Goal: Transaction & Acquisition: Purchase product/service

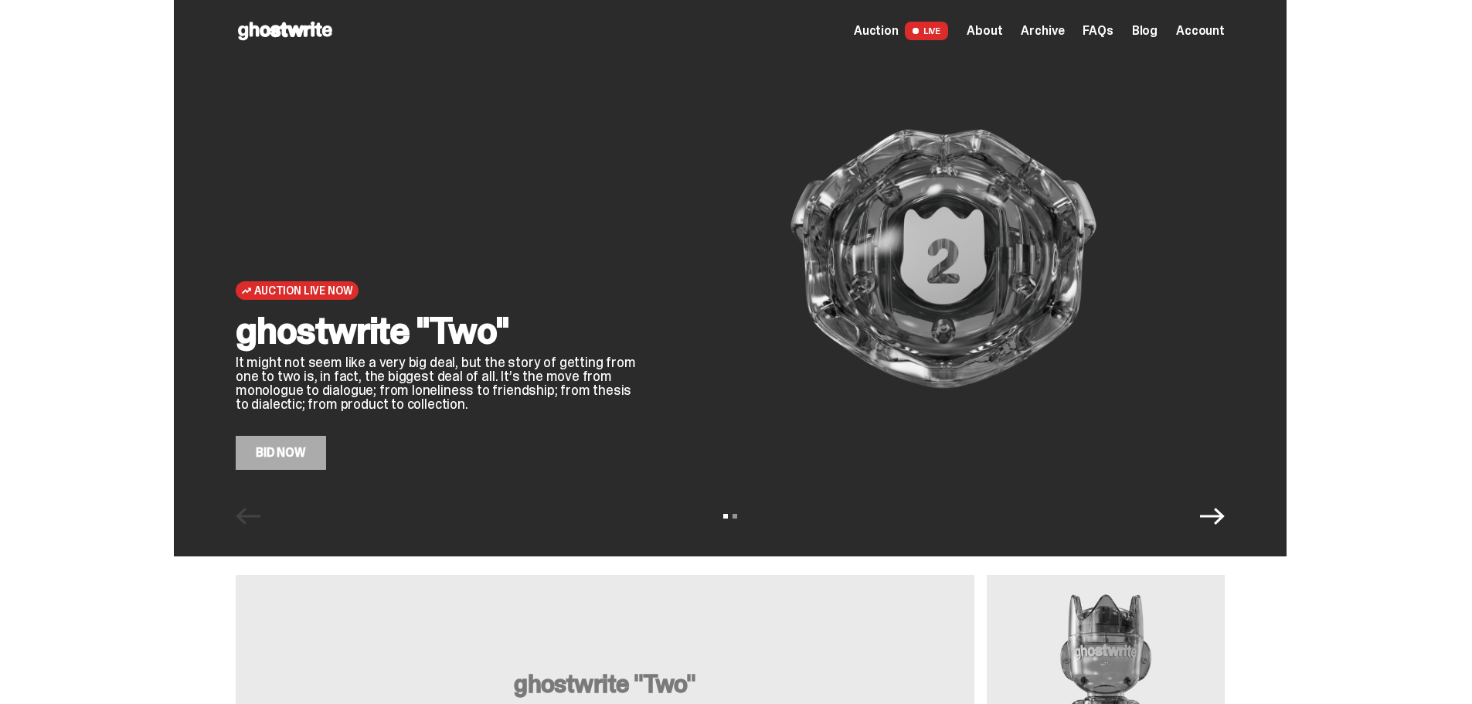
scroll to position [77, 0]
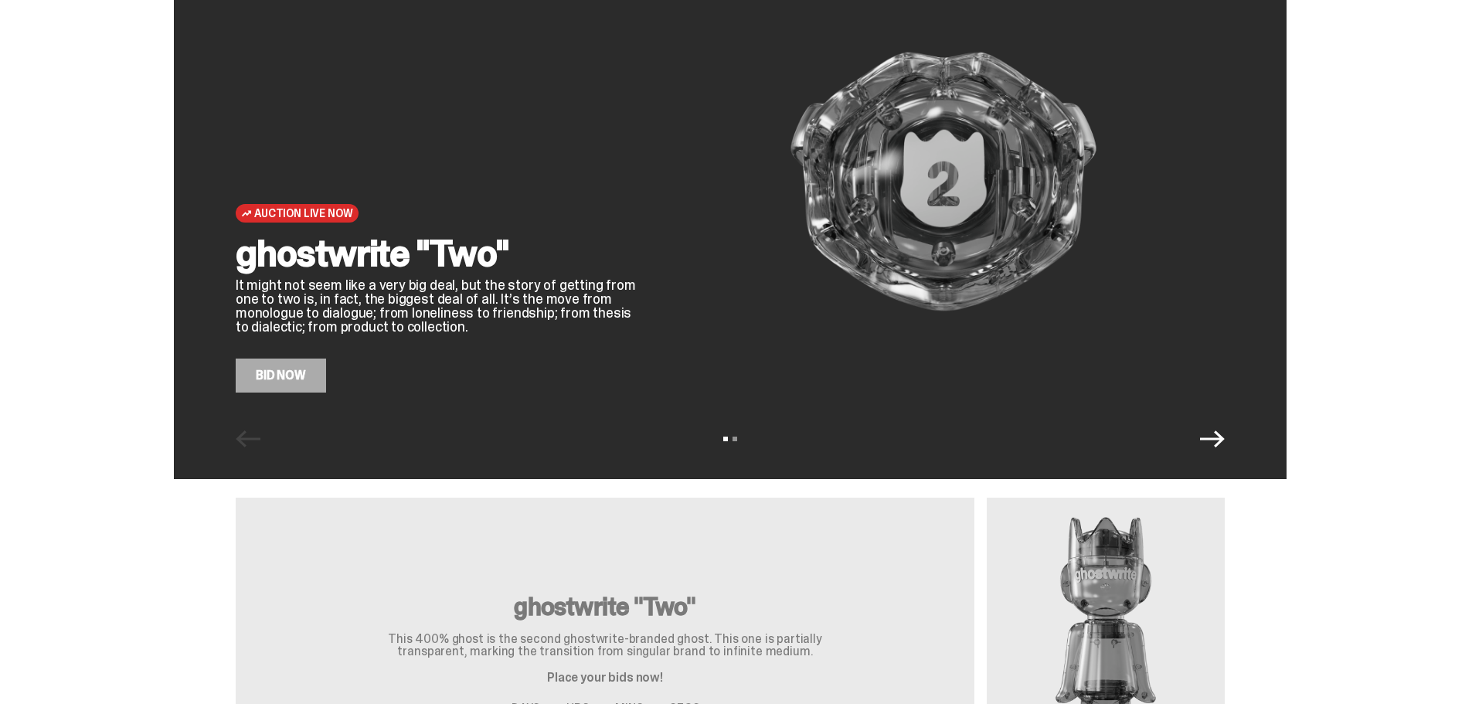
click at [1225, 446] on icon "Next" at bounding box center [1212, 439] width 25 height 25
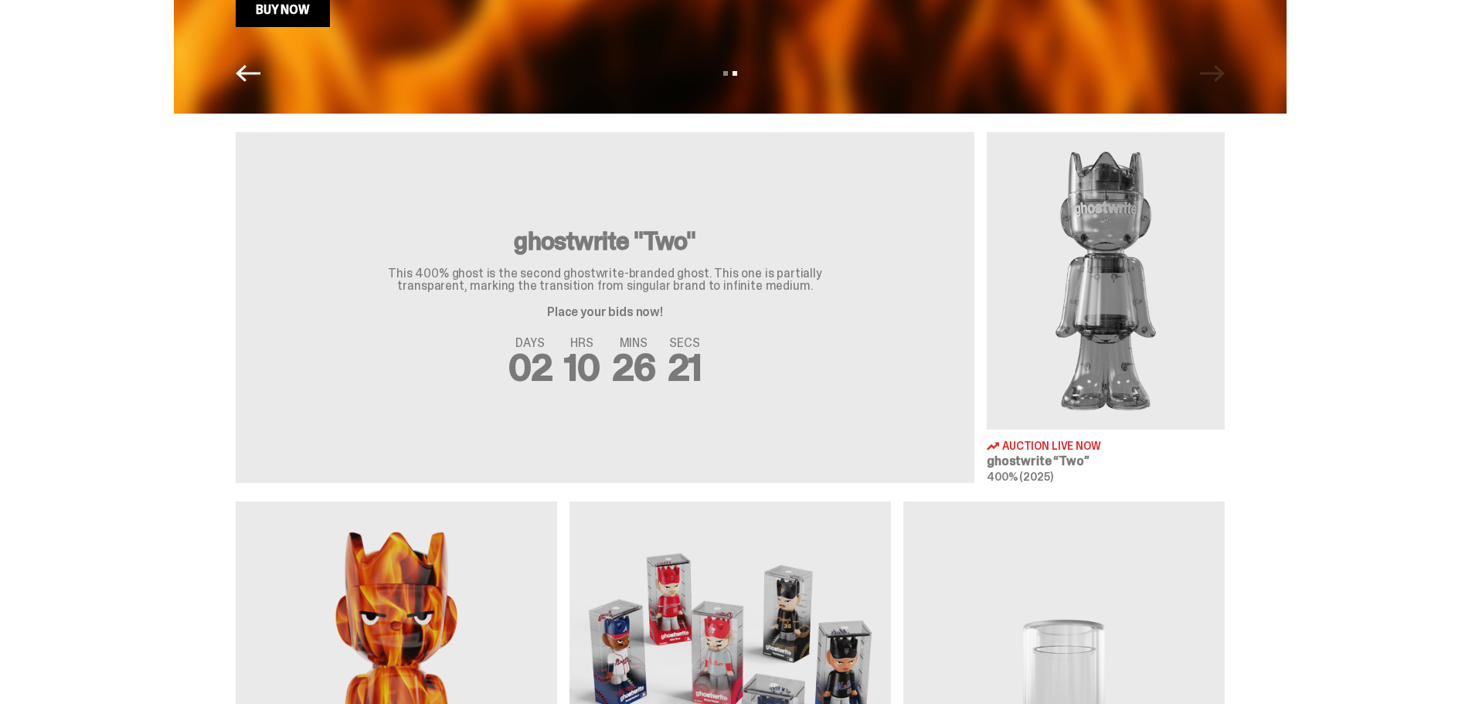
scroll to position [439, 0]
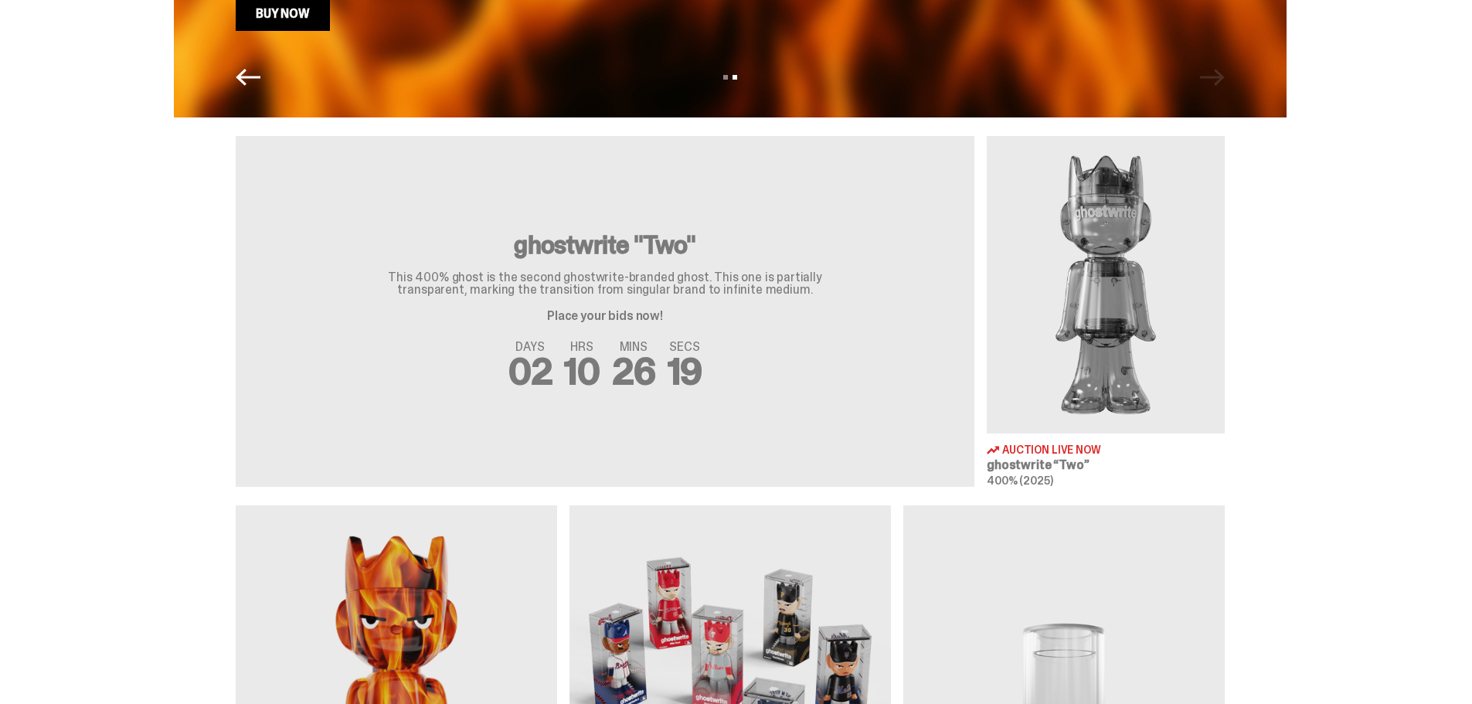
click at [1091, 304] on img at bounding box center [1106, 285] width 238 height 298
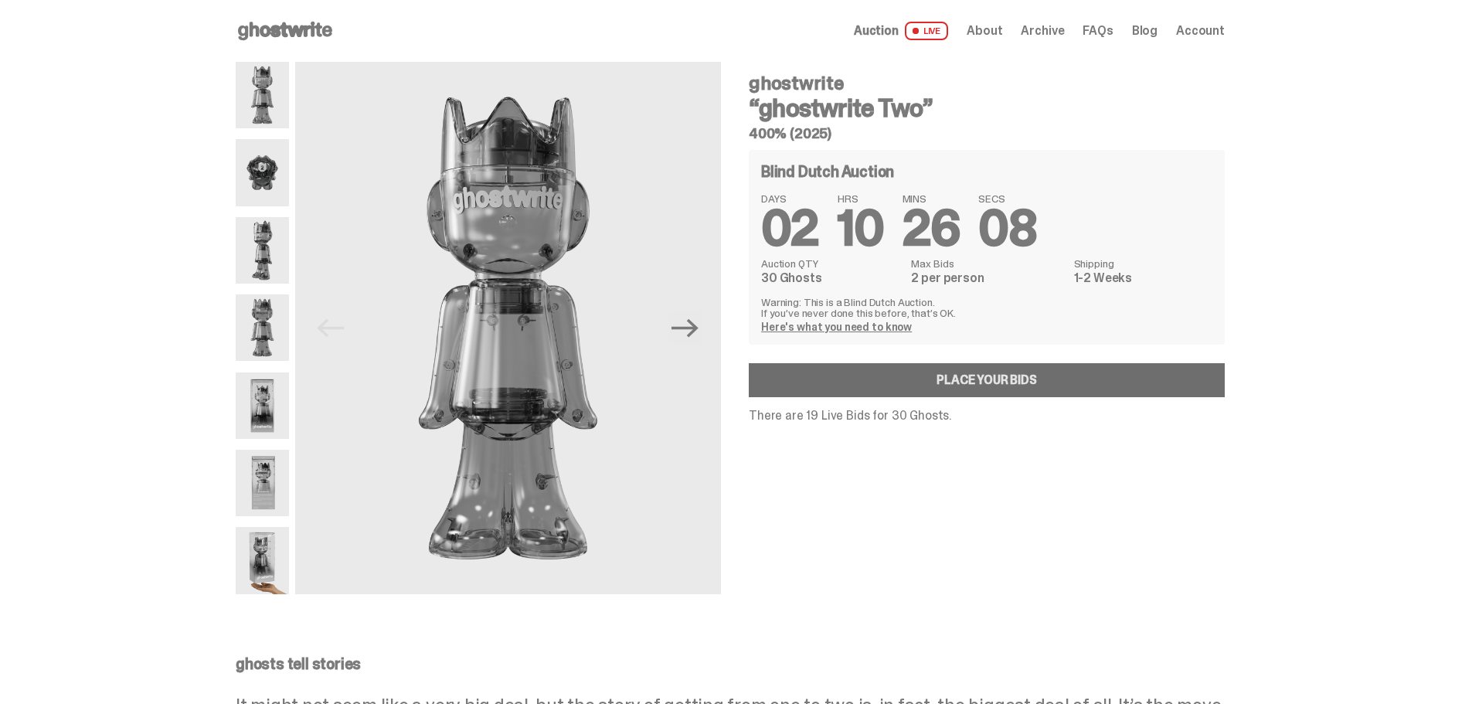
click at [1000, 386] on link "Place your Bids" at bounding box center [987, 380] width 476 height 34
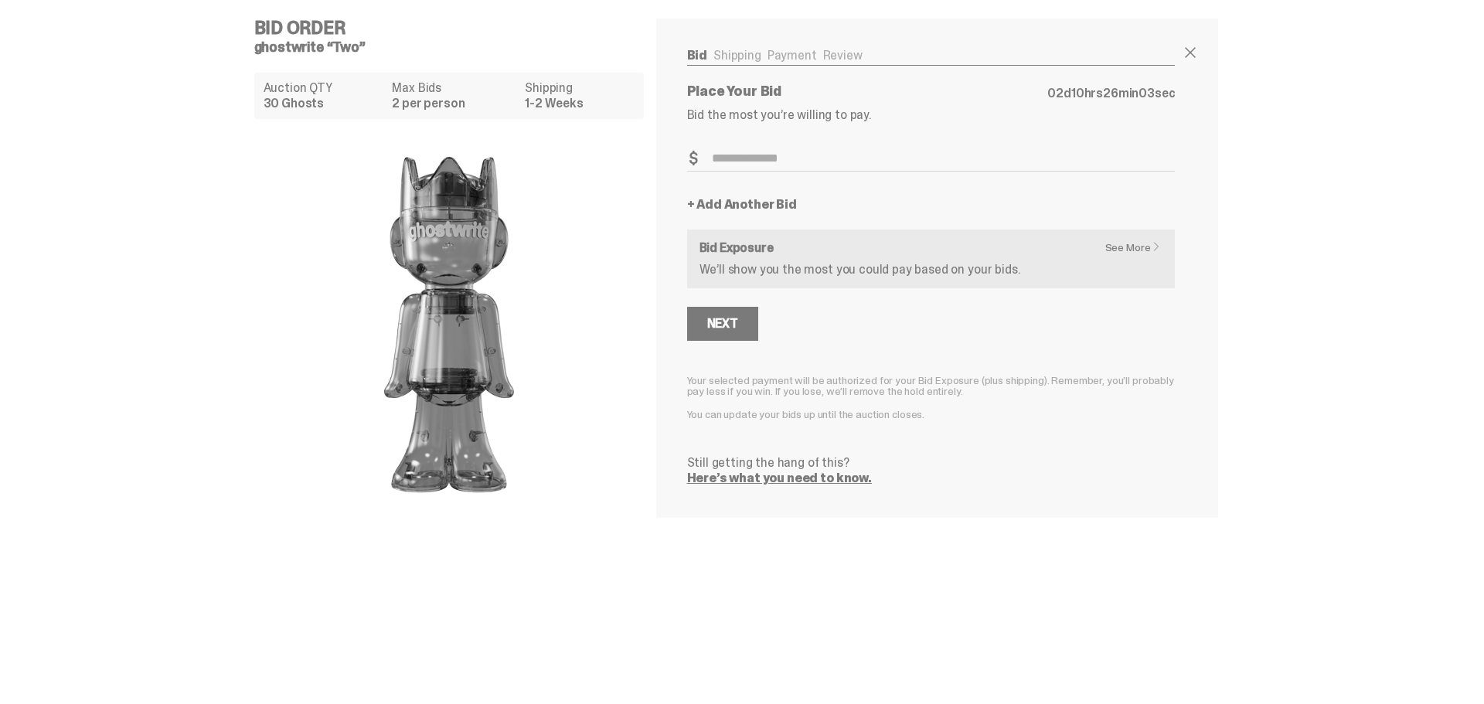
click at [740, 155] on input "Bid Amount" at bounding box center [931, 159] width 488 height 26
type input "***"
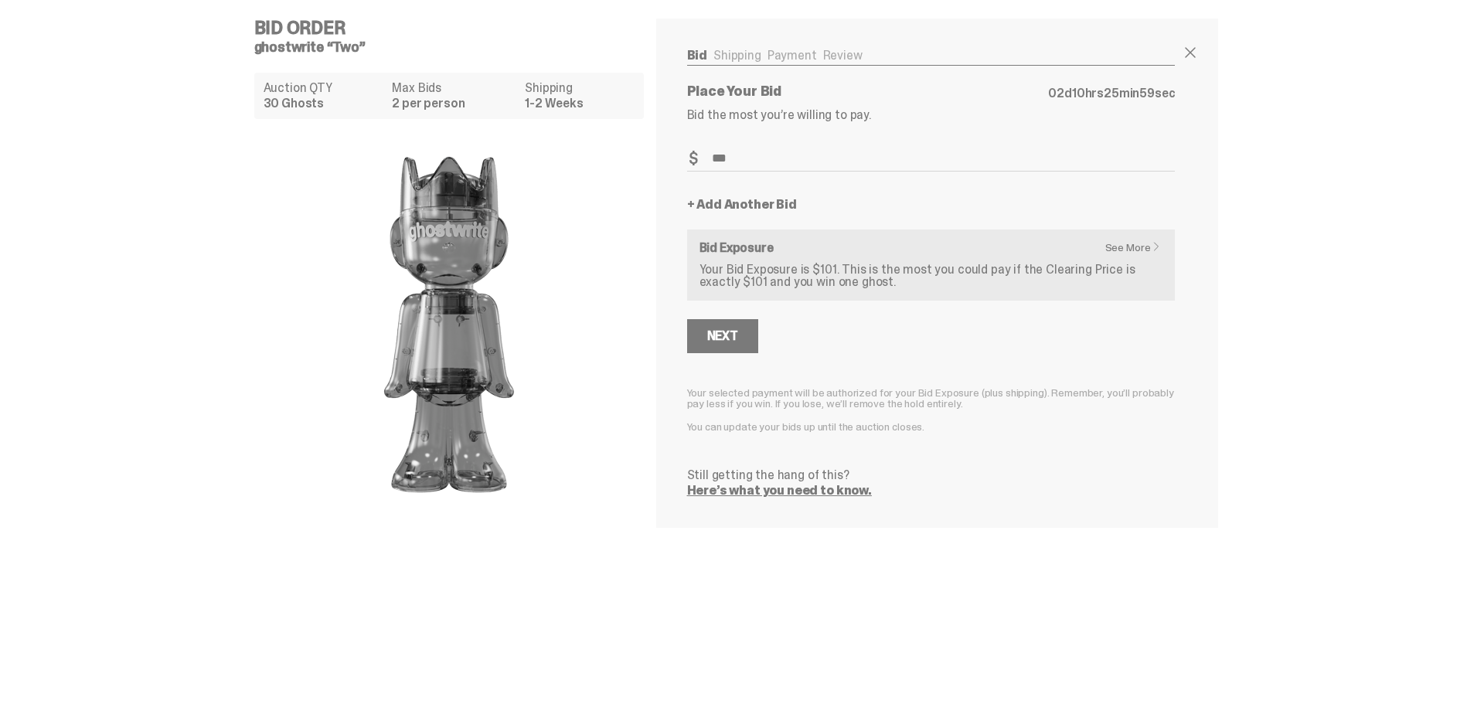
click at [715, 199] on link "+ Add Another Bid" at bounding box center [742, 205] width 110 height 12
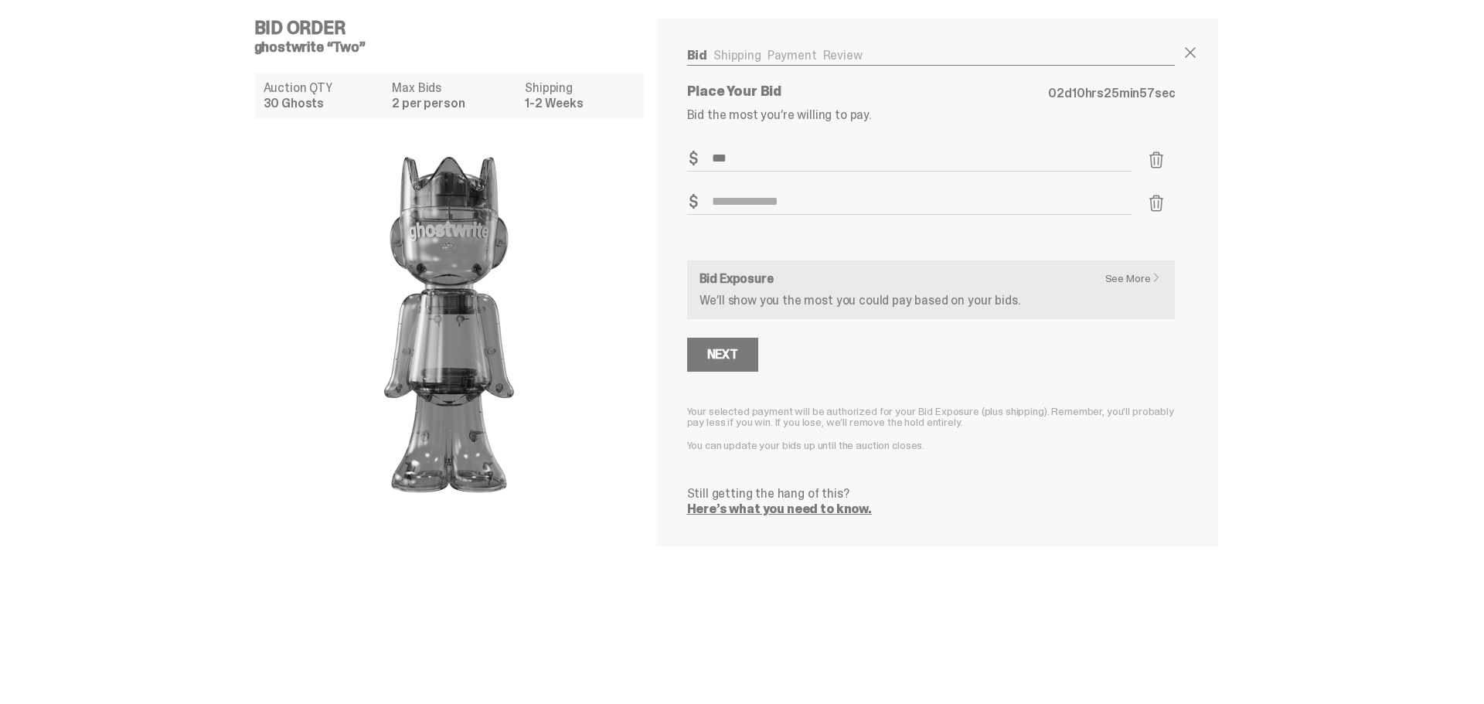
click at [730, 200] on input "Bid Amount" at bounding box center [909, 202] width 445 height 26
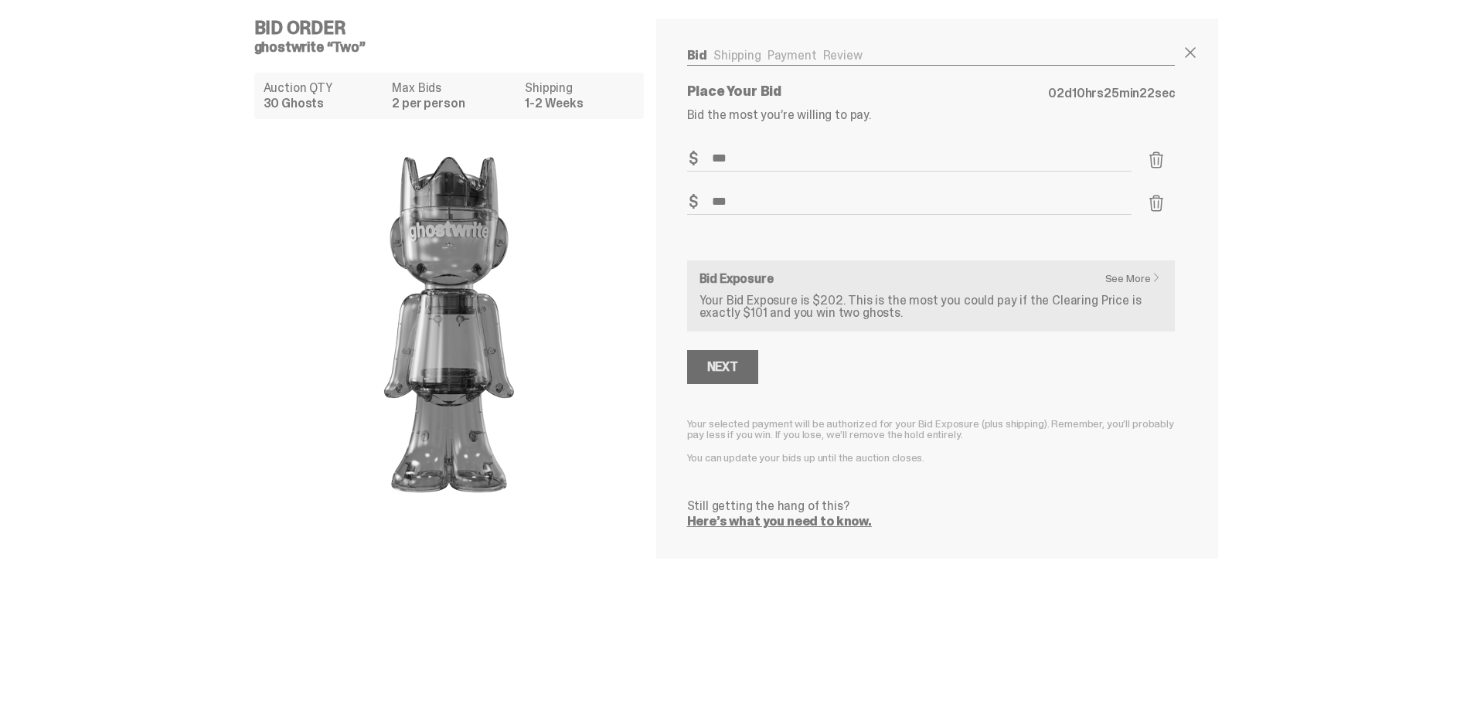
type input "***"
click at [702, 376] on button "Next" at bounding box center [722, 367] width 71 height 34
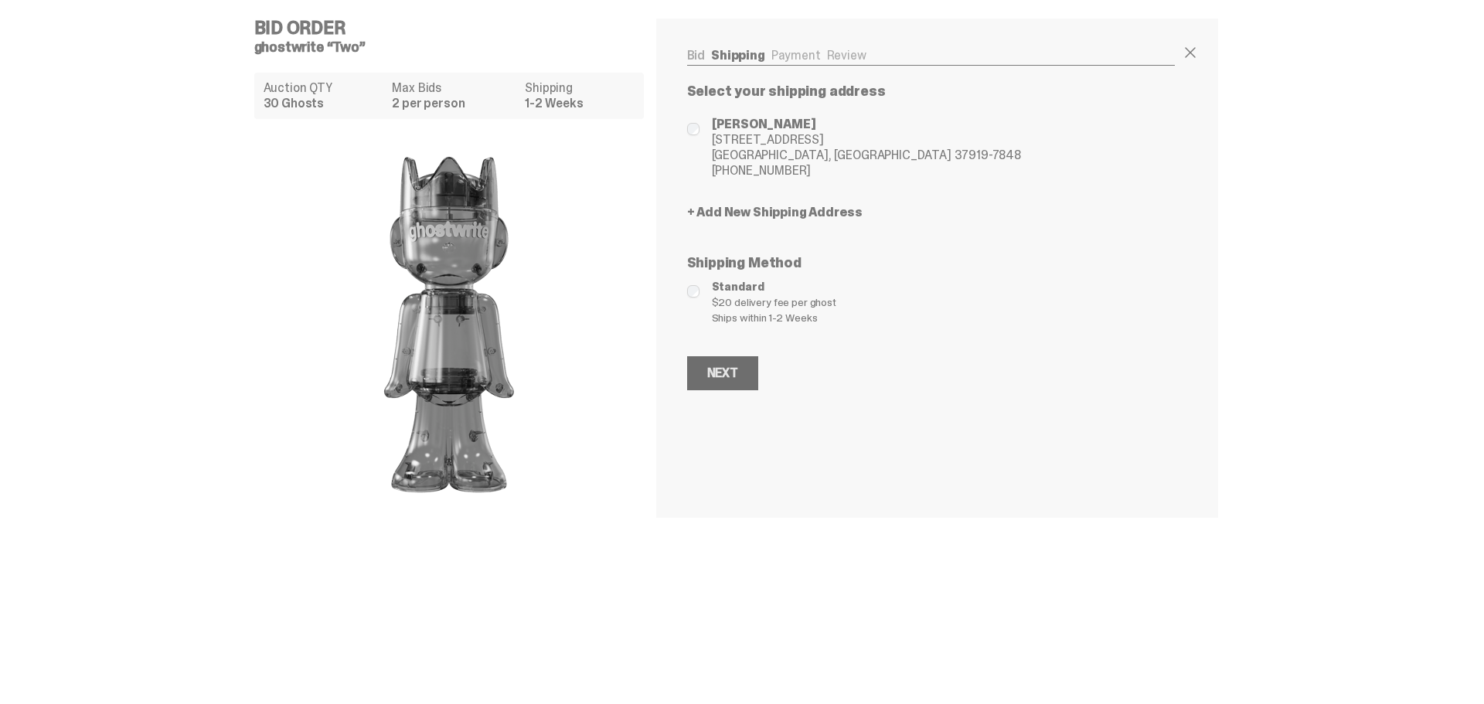
click at [702, 377] on button "Next" at bounding box center [722, 373] width 71 height 34
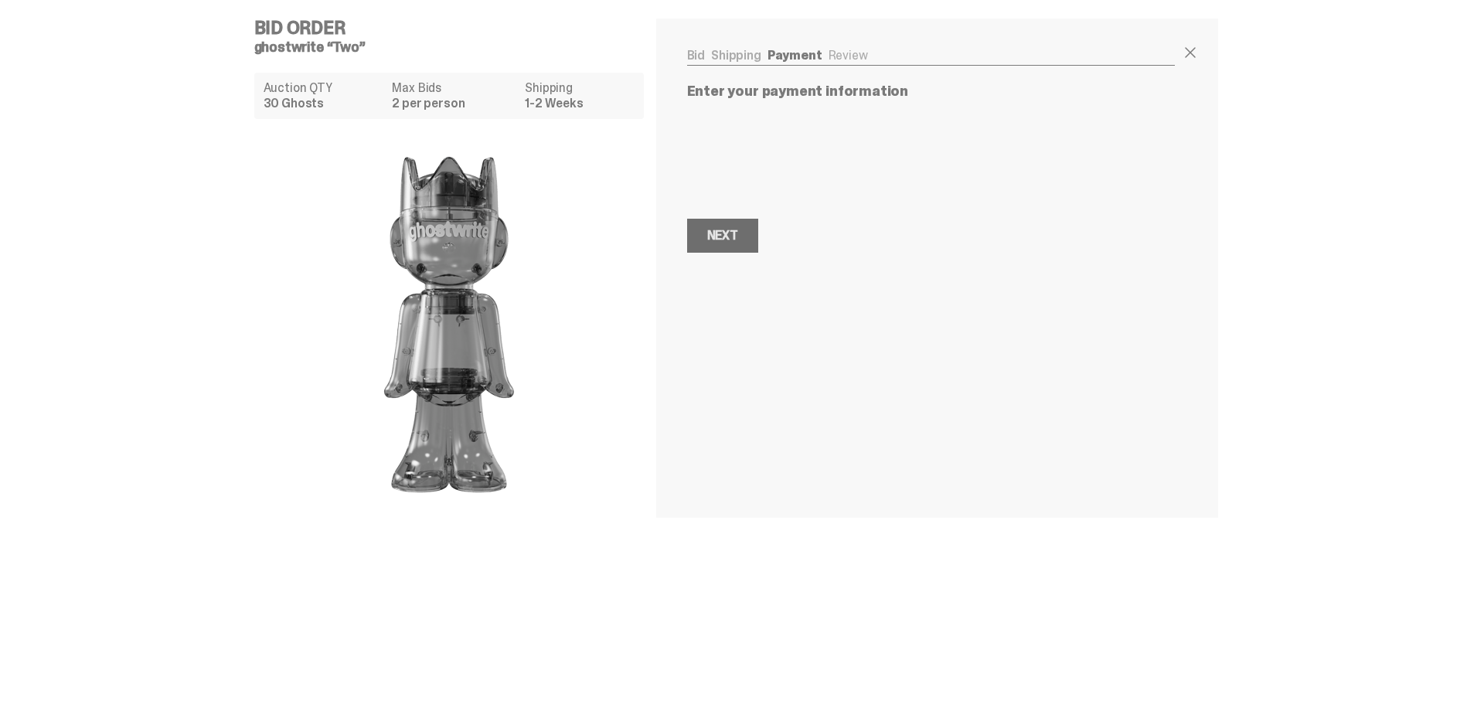
click at [720, 236] on div "Next" at bounding box center [722, 236] width 31 height 12
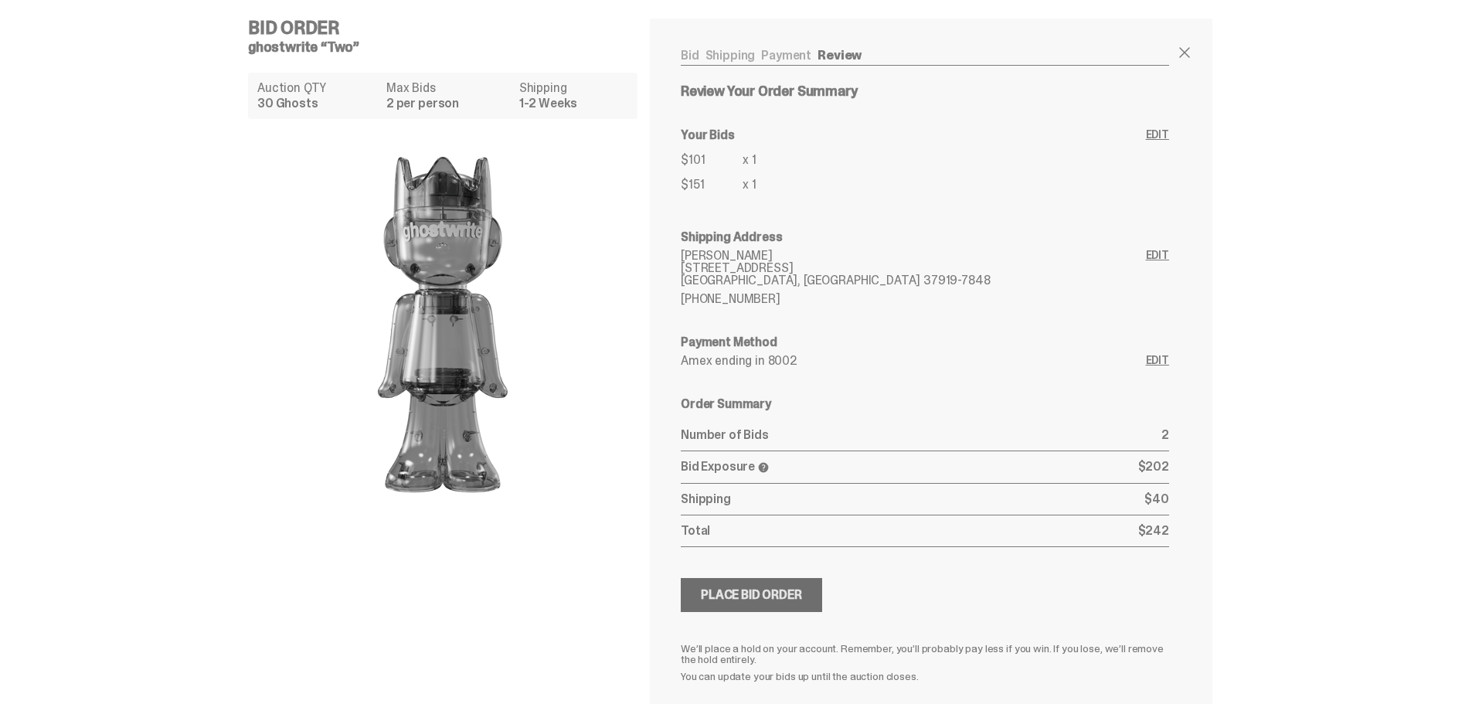
click at [773, 597] on div "Place Bid Order" at bounding box center [751, 595] width 101 height 12
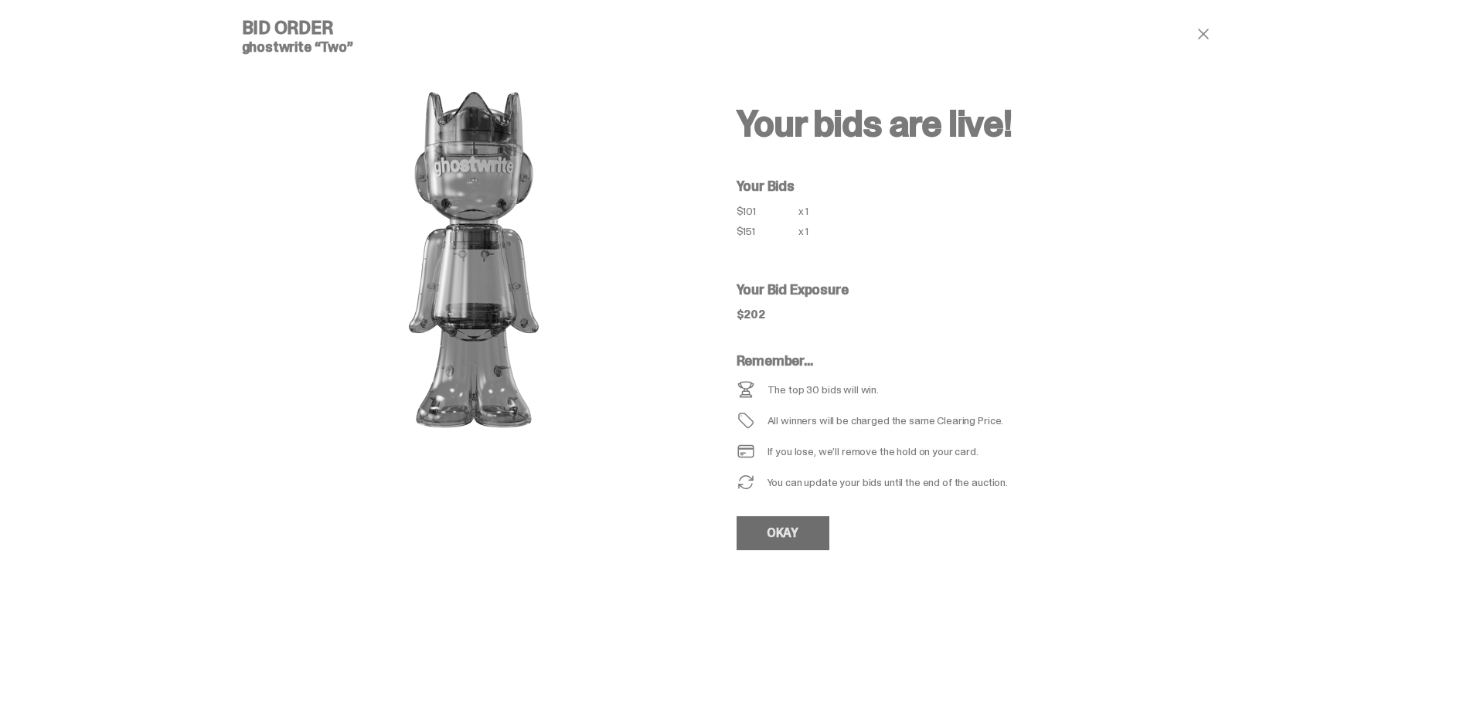
click at [803, 547] on link "OKAY" at bounding box center [783, 533] width 93 height 34
